Goal: Information Seeking & Learning: Learn about a topic

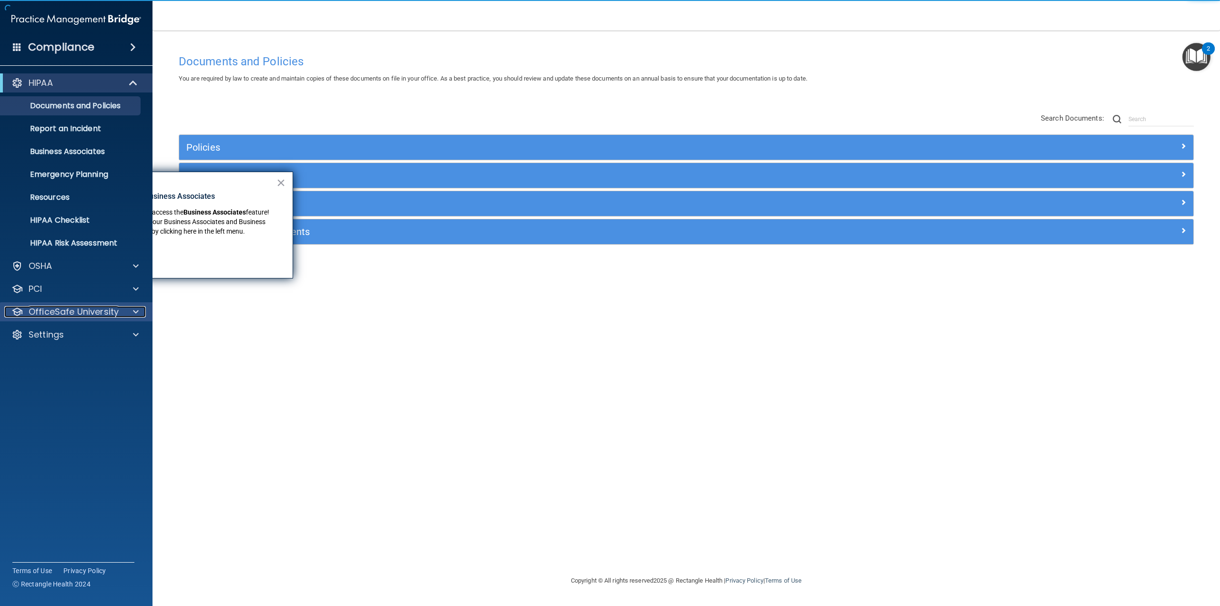
click at [91, 313] on p "OfficeSafe University" at bounding box center [74, 311] width 90 height 11
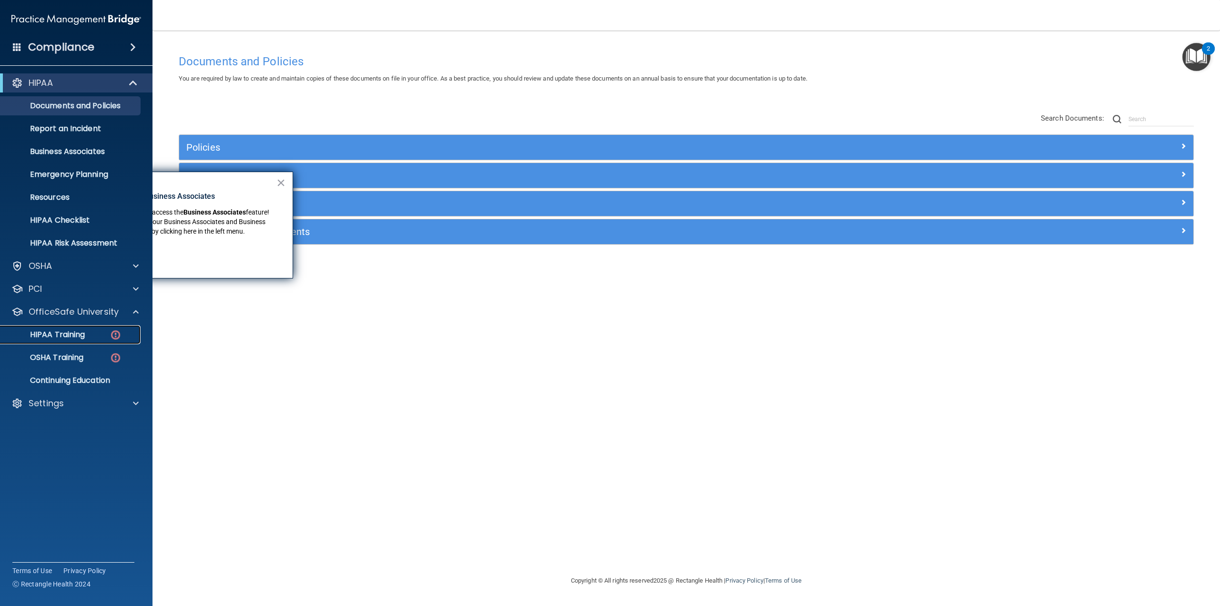
click at [76, 336] on p "HIPAA Training" at bounding box center [45, 335] width 79 height 10
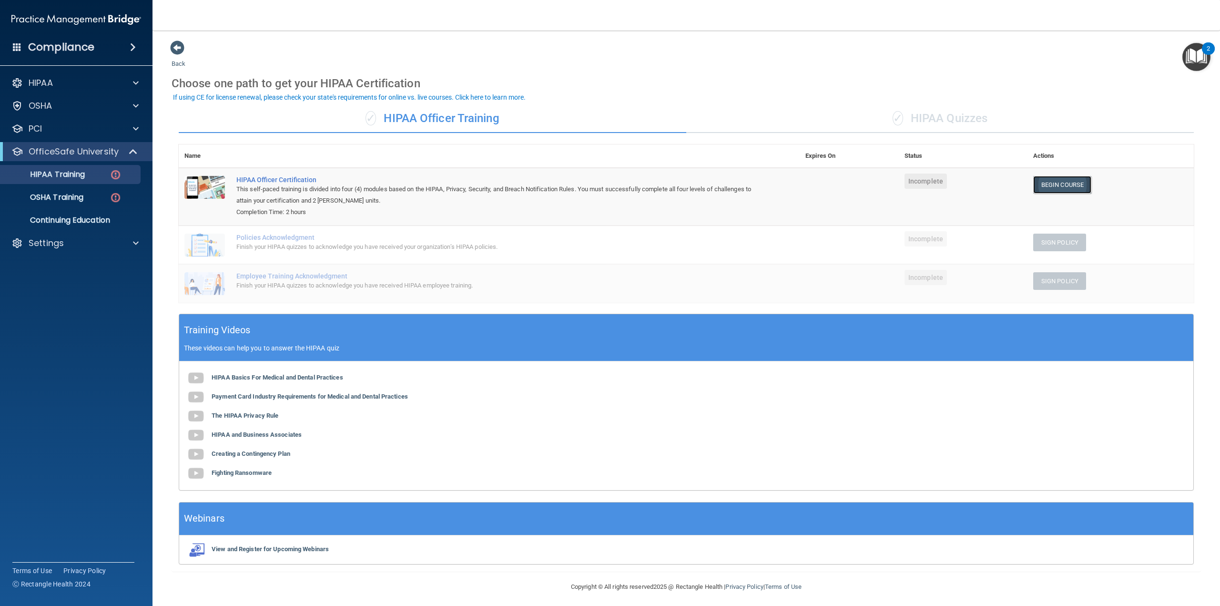
click at [1059, 183] on link "Begin Course" at bounding box center [1062, 185] width 58 height 18
